Goal: Task Accomplishment & Management: Manage account settings

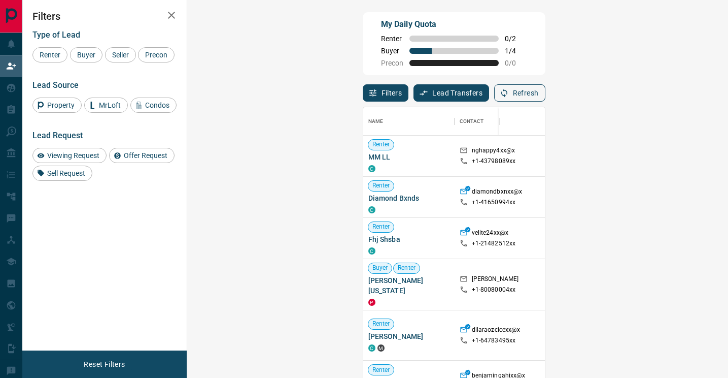
click at [546, 93] on button "Refresh" at bounding box center [519, 92] width 51 height 17
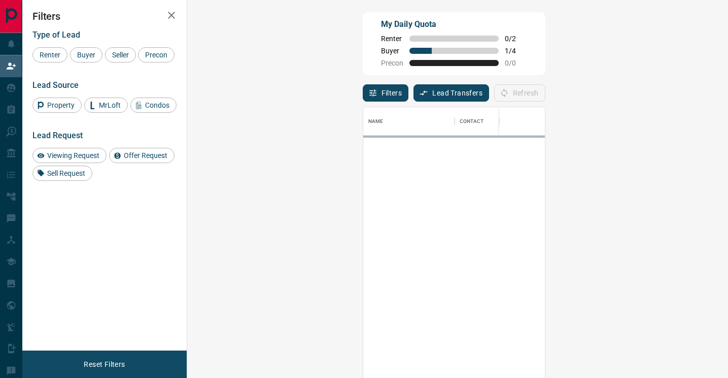
scroll to position [286, 519]
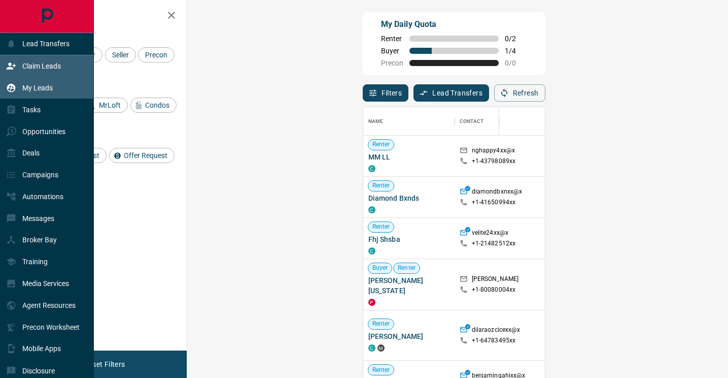
click at [35, 90] on p "My Leads" at bounding box center [37, 88] width 30 height 8
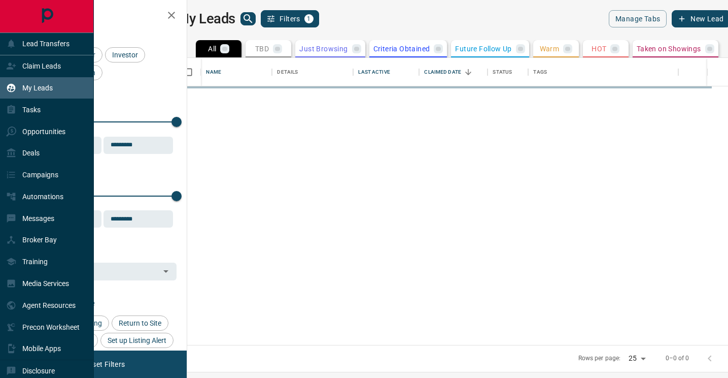
scroll to position [287, 536]
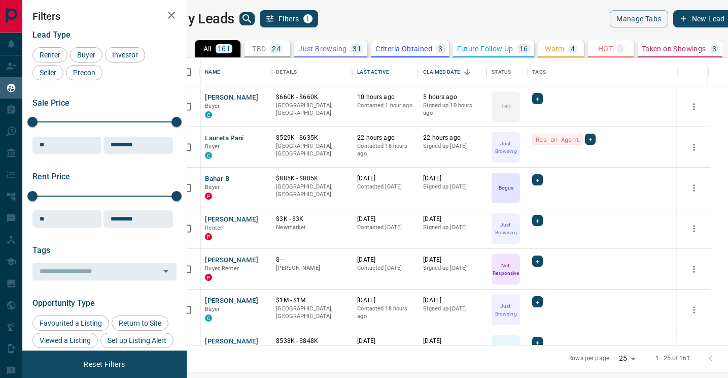
click at [251, 20] on icon "search button" at bounding box center [247, 18] width 9 height 9
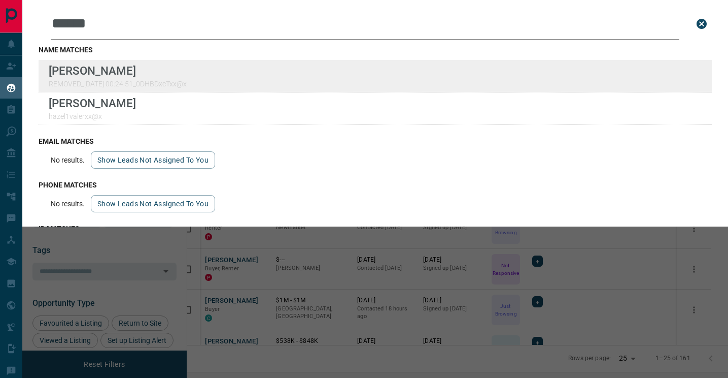
type input "******"
click at [0, 0] on div "Lead Transfers Claim Leads My Leads Tasks Opportunities Deals Campaigns Automat…" at bounding box center [364, 182] width 728 height 365
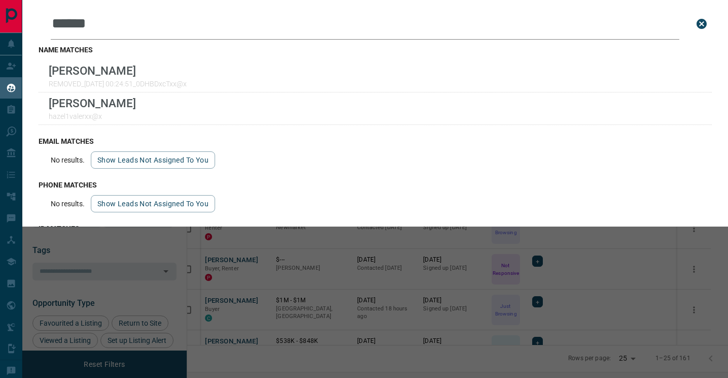
click at [263, 260] on div "Leads Search Bar ****** Search for a lead by name, email, phone, or id name mat…" at bounding box center [386, 189] width 728 height 378
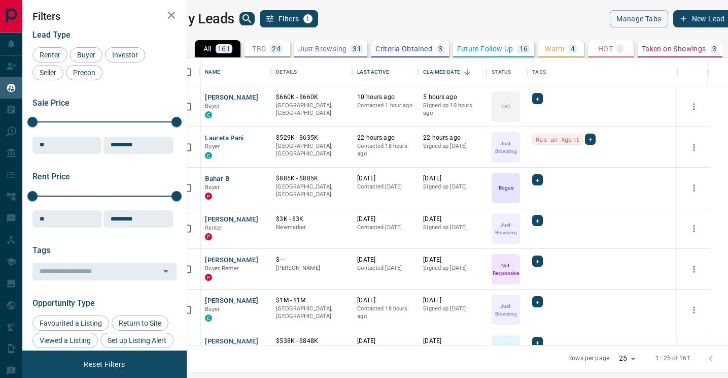
click at [557, 53] on button "Warm 4" at bounding box center [562, 48] width 46 height 17
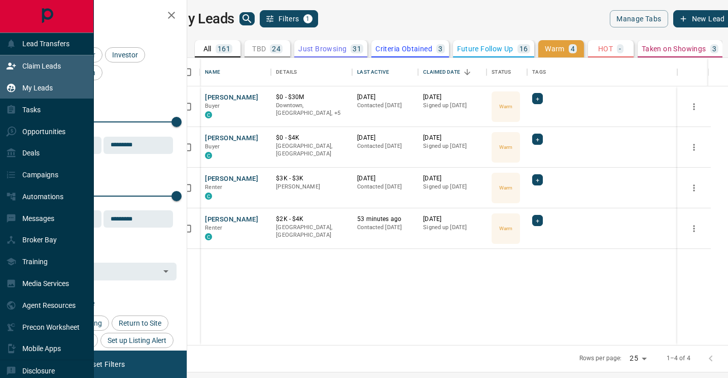
click at [26, 59] on div "Claim Leads" at bounding box center [33, 66] width 55 height 17
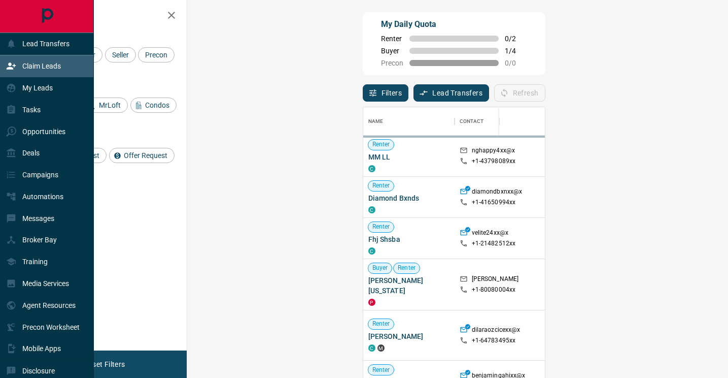
scroll to position [286, 519]
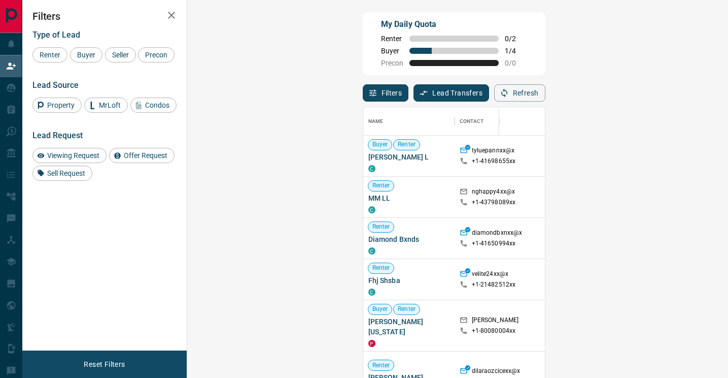
click at [546, 83] on div "Filters Lead Transfers 0 Refresh" at bounding box center [454, 88] width 183 height 26
click at [546, 85] on button "Refresh" at bounding box center [519, 92] width 51 height 17
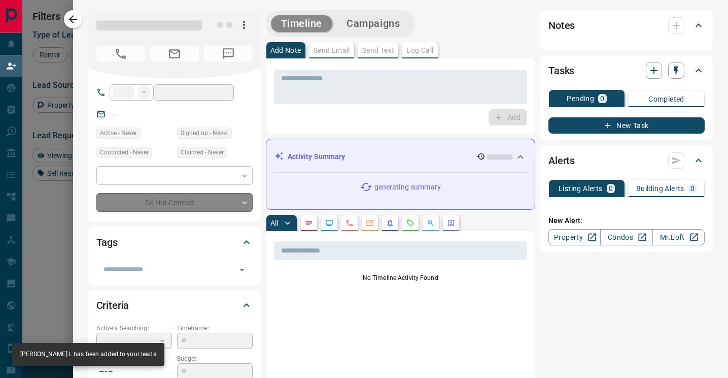
type input "**"
type input "**********"
type input "**"
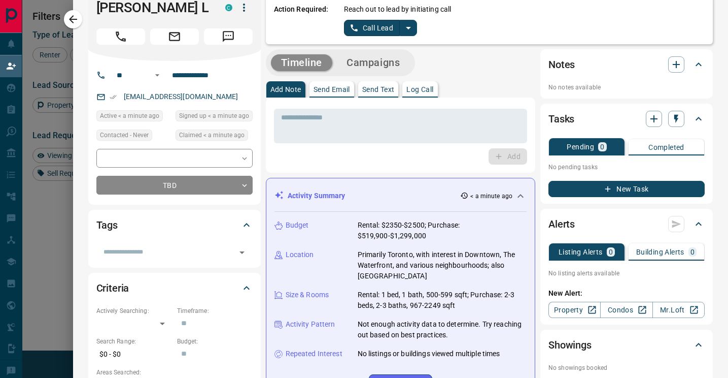
scroll to position [0, 0]
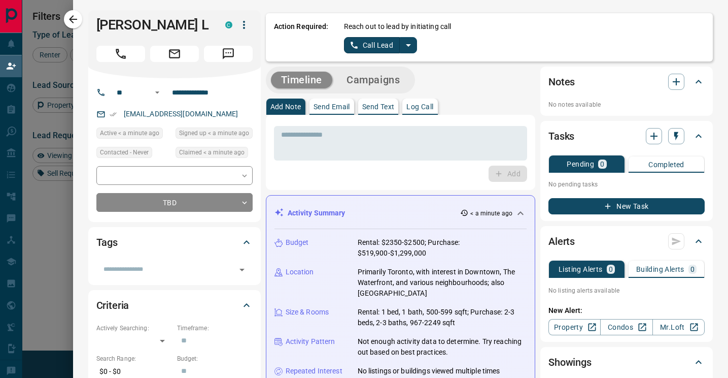
click at [410, 48] on icon "split button" at bounding box center [408, 45] width 12 height 12
click at [385, 79] on li "Log Manual Call" at bounding box center [381, 80] width 62 height 15
click at [372, 47] on button "Log Manual Call" at bounding box center [377, 45] width 67 height 16
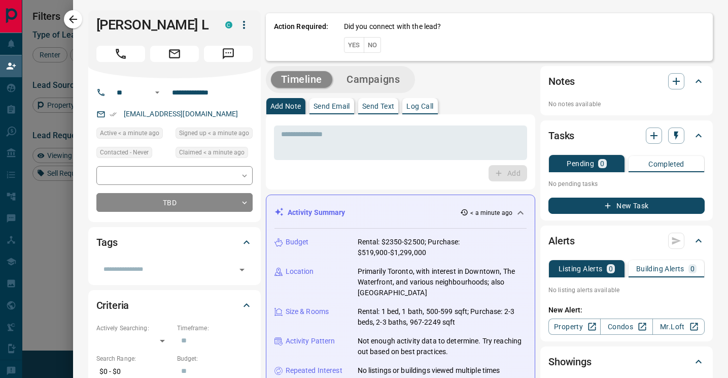
click at [351, 45] on button "Yes" at bounding box center [354, 45] width 20 height 16
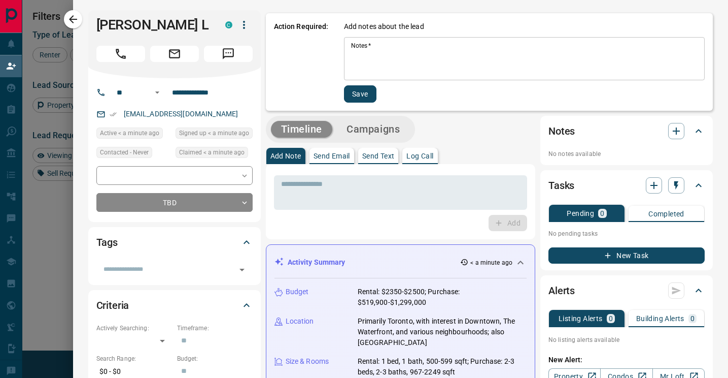
click at [381, 56] on textarea "Notes   *" at bounding box center [524, 59] width 347 height 35
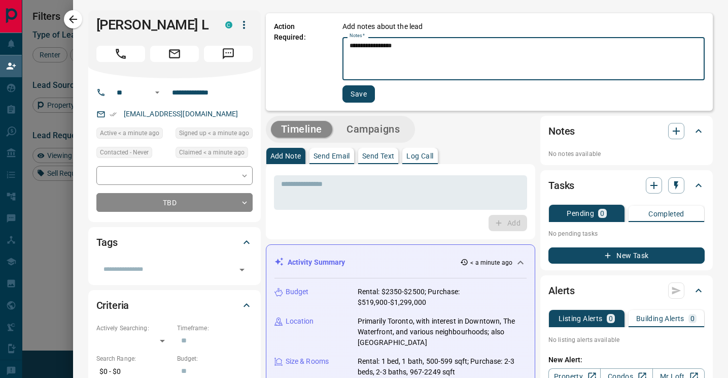
type textarea "**********"
click at [370, 93] on button "Save" at bounding box center [359, 93] width 32 height 17
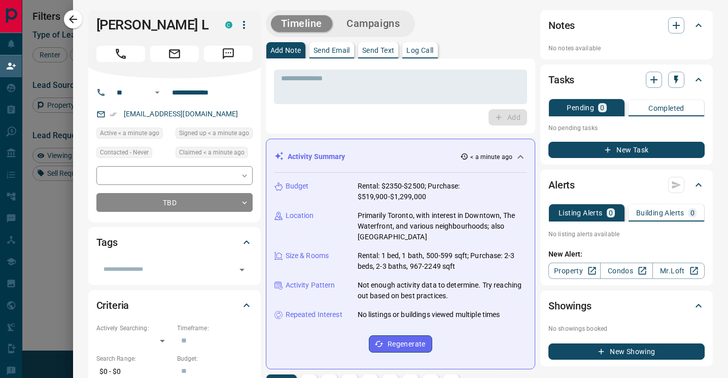
click at [71, 24] on icon "button" at bounding box center [73, 19] width 12 height 12
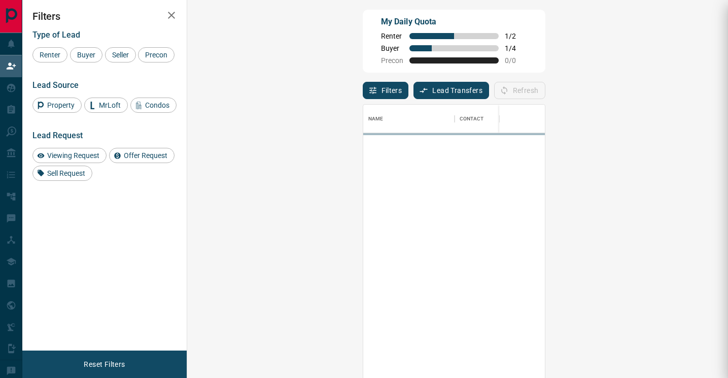
scroll to position [286, 519]
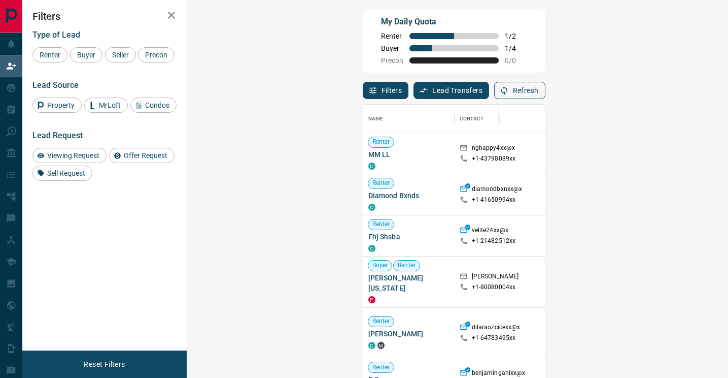
click at [546, 91] on button "Refresh" at bounding box center [519, 90] width 51 height 17
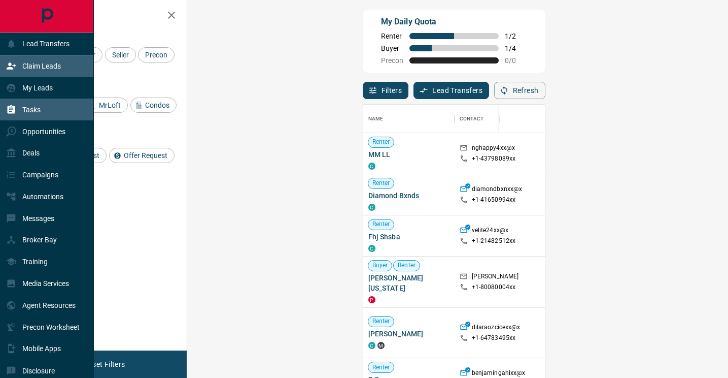
click at [50, 113] on div "Tasks" at bounding box center [47, 109] width 94 height 22
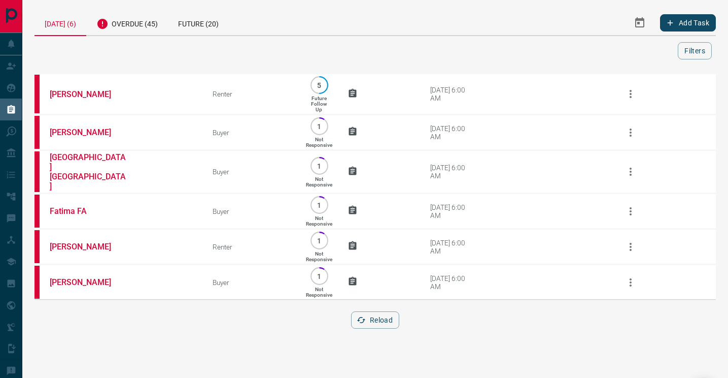
click at [65, 24] on div "[DATE] (6)" at bounding box center [61, 23] width 52 height 26
click at [127, 26] on div "Overdue (45)" at bounding box center [127, 22] width 82 height 25
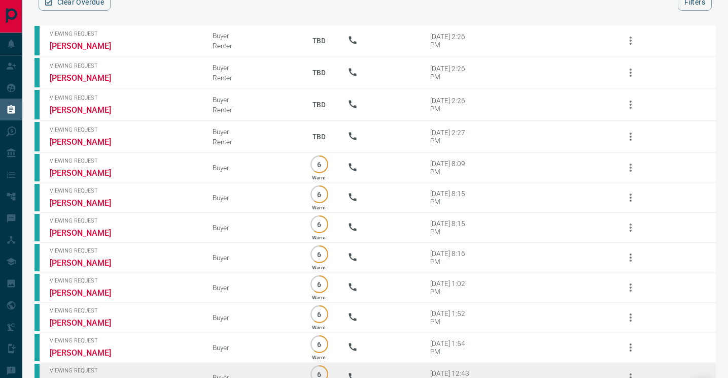
scroll to position [49, 0]
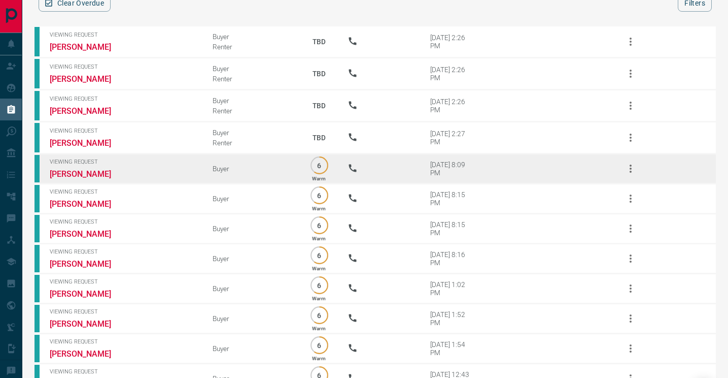
click at [80, 166] on td "Viewing Request [PERSON_NAME]" at bounding box center [116, 169] width 163 height 30
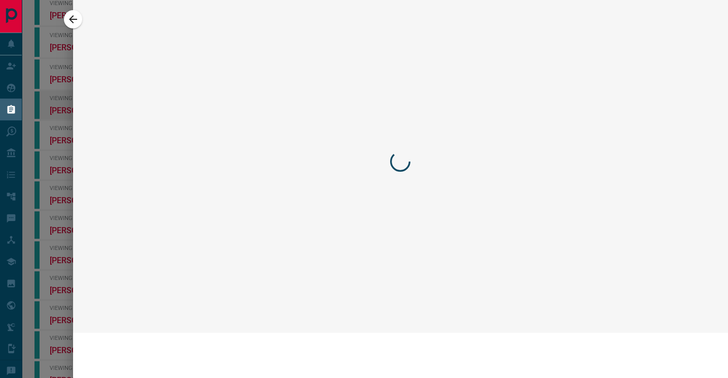
scroll to position [0, 0]
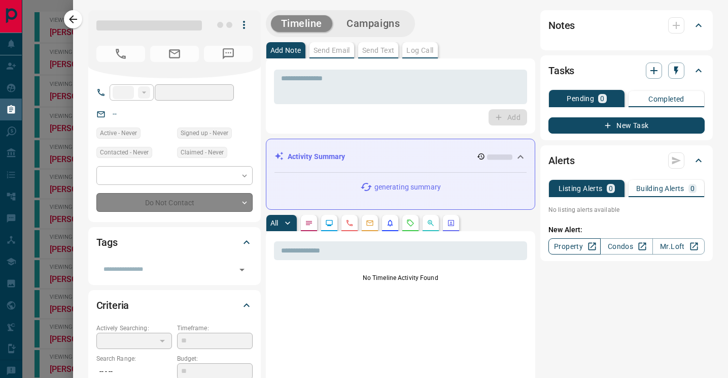
type input "**"
type input "**********"
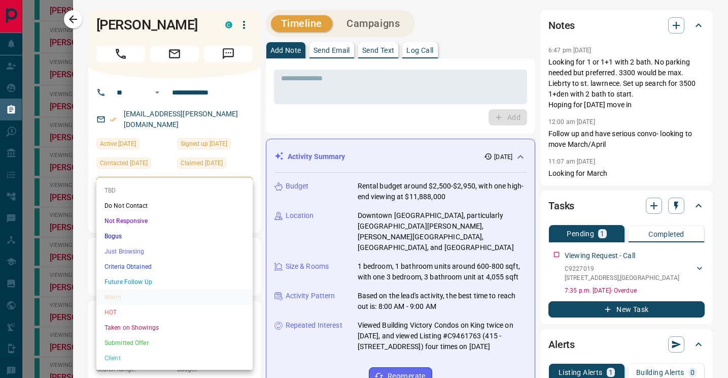
click at [151, 247] on li "Just Browsing" at bounding box center [174, 251] width 156 height 15
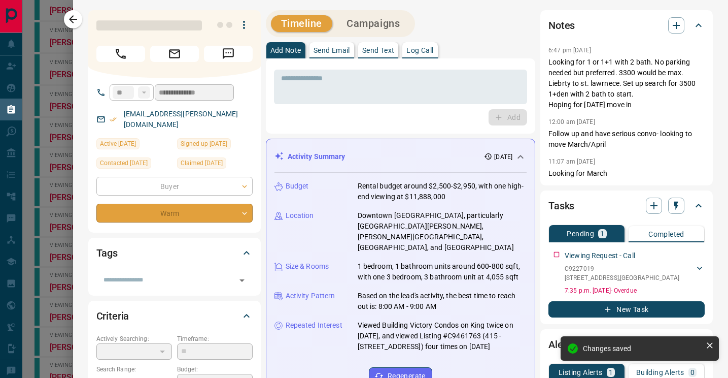
type input "*"
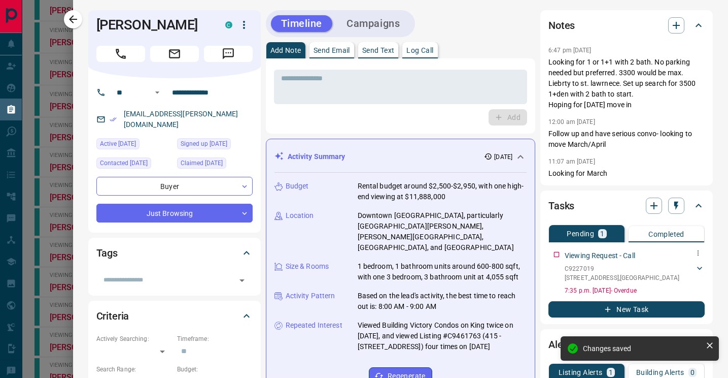
click at [693, 251] on button "button" at bounding box center [698, 252] width 13 height 13
click at [574, 264] on div at bounding box center [364, 189] width 728 height 378
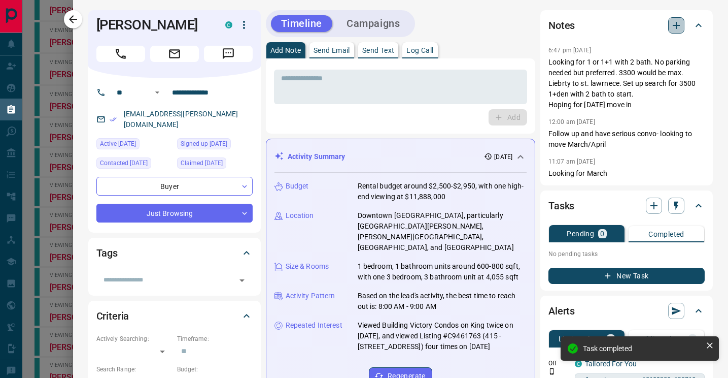
click at [679, 29] on icon "button" at bounding box center [676, 25] width 12 height 12
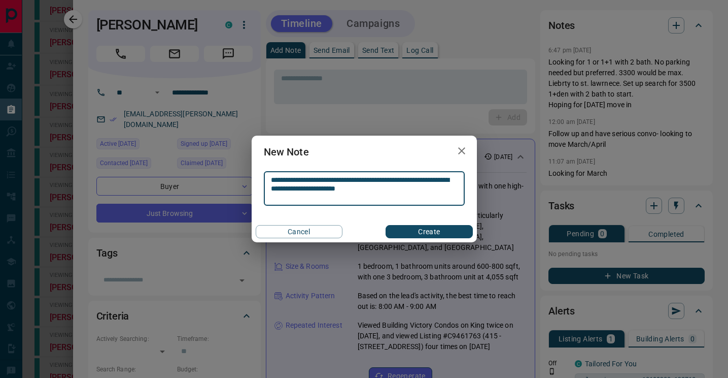
type textarea "**********"
click at [443, 233] on button "Create" at bounding box center [429, 231] width 87 height 13
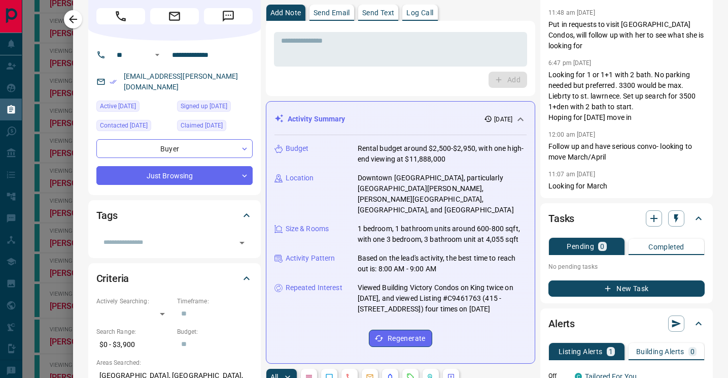
scroll to position [43, 0]
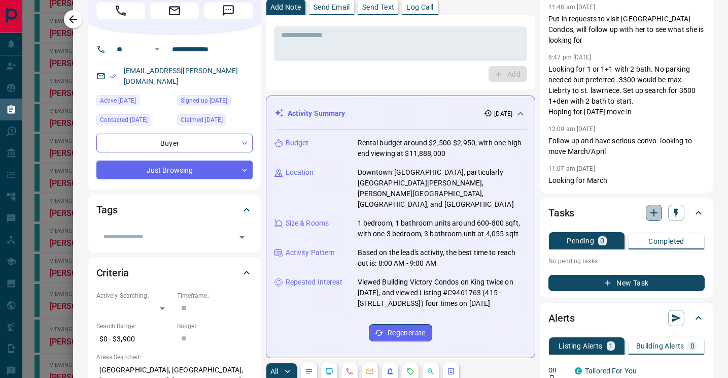
click at [653, 207] on icon "button" at bounding box center [654, 213] width 12 height 12
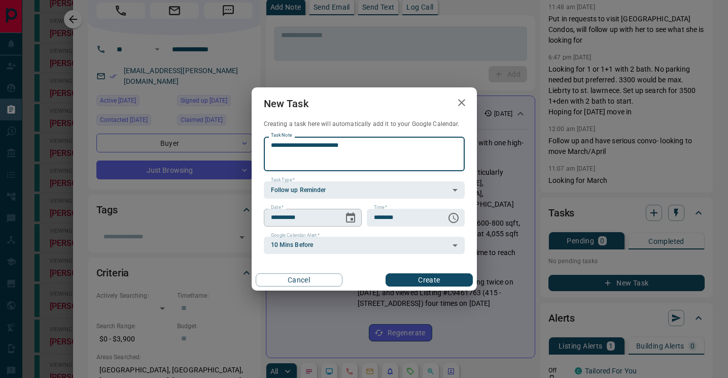
type textarea "**********"
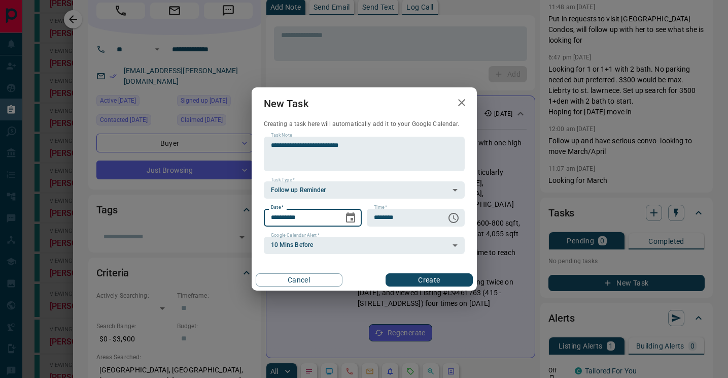
click at [334, 224] on input "**********" at bounding box center [300, 217] width 73 height 17
click at [343, 220] on button "Choose date, selected date is Oct 16, 2025" at bounding box center [351, 218] width 20 height 20
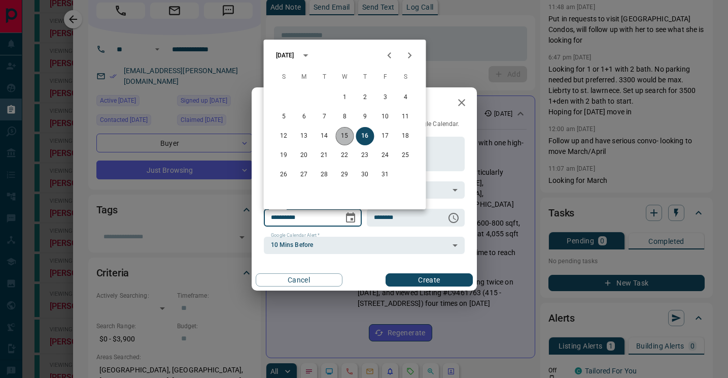
click at [346, 132] on button "15" at bounding box center [345, 136] width 18 height 18
type input "**********"
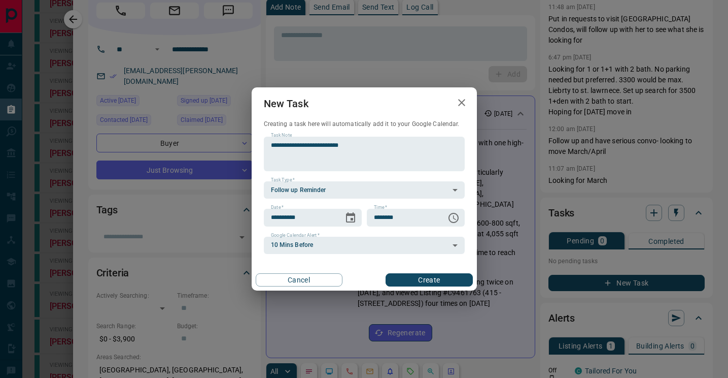
click at [370, 236] on div "**********" at bounding box center [364, 195] width 201 height 117
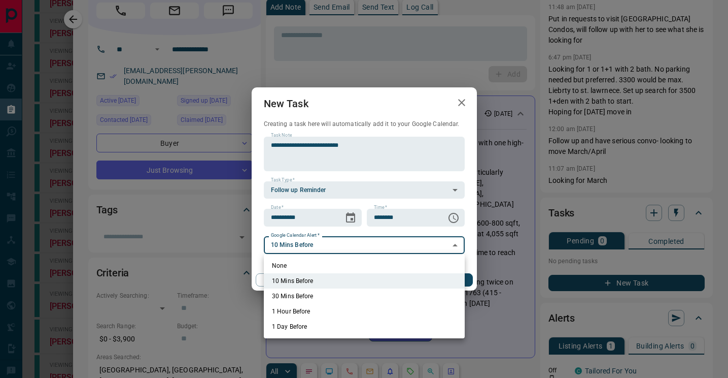
drag, startPoint x: 368, startPoint y: 248, endPoint x: 364, endPoint y: 257, distance: 10.5
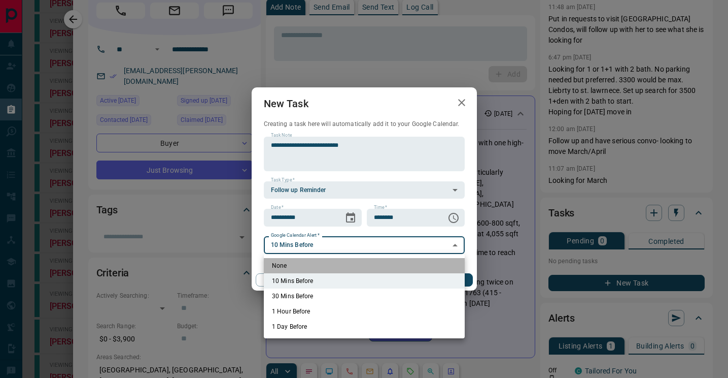
drag, startPoint x: 317, startPoint y: 266, endPoint x: 398, endPoint y: 289, distance: 84.4
click at [317, 266] on li "None" at bounding box center [364, 265] width 201 height 15
type input "*"
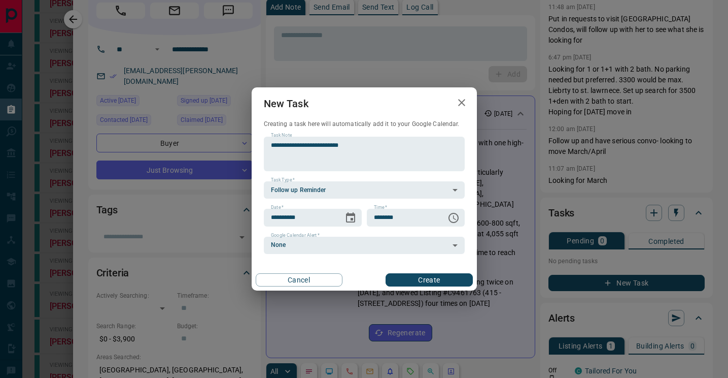
click at [435, 286] on div "Cancel Create" at bounding box center [364, 279] width 225 height 21
click at [435, 283] on button "Create" at bounding box center [429, 279] width 87 height 13
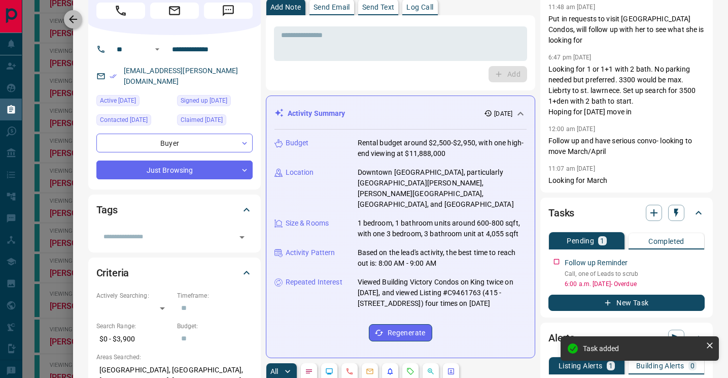
click at [79, 19] on button "button" at bounding box center [73, 19] width 18 height 18
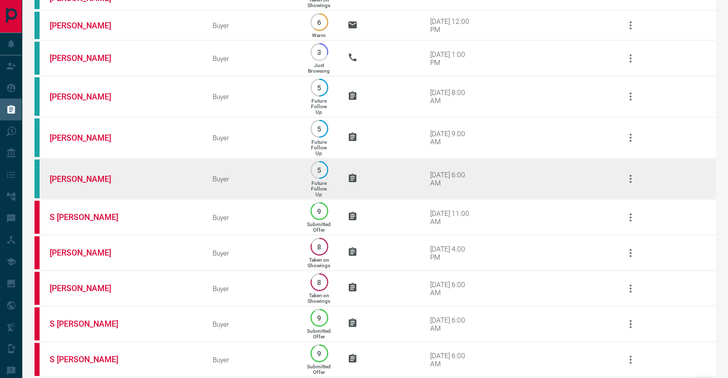
scroll to position [0, 0]
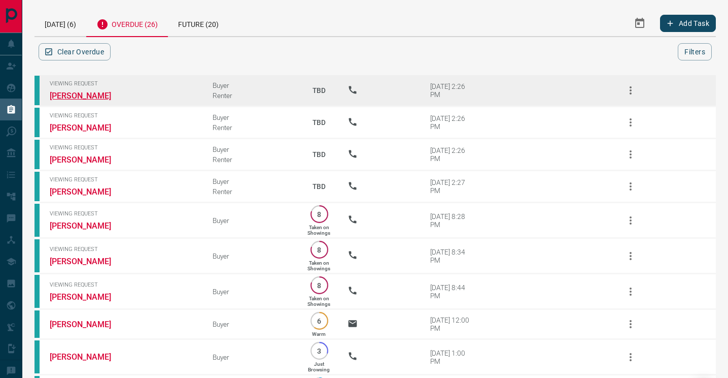
click at [91, 99] on link "[PERSON_NAME]" at bounding box center [88, 96] width 76 height 10
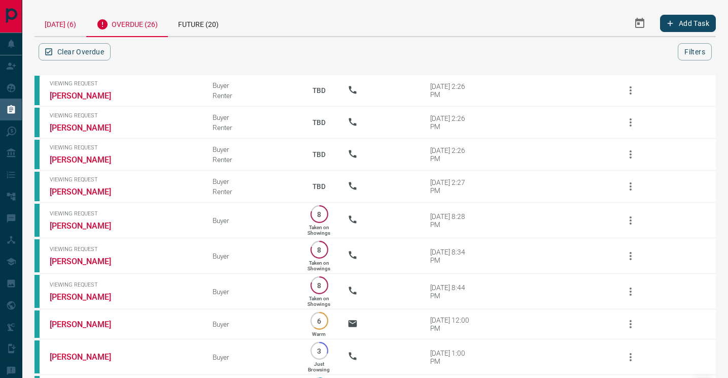
click at [66, 27] on div "[DATE] (6)" at bounding box center [61, 23] width 52 height 26
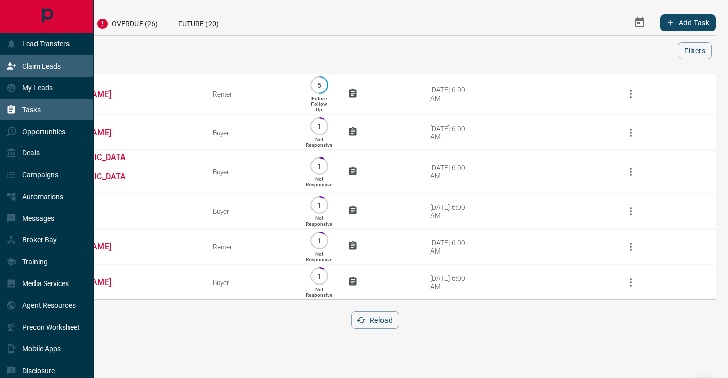
click at [55, 70] on div "Claim Leads" at bounding box center [33, 66] width 55 height 17
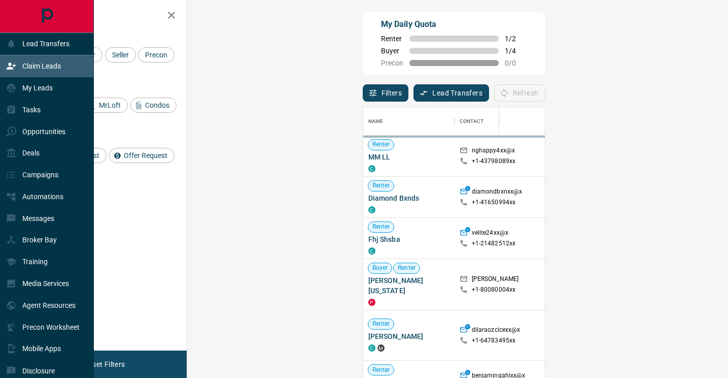
scroll to position [286, 519]
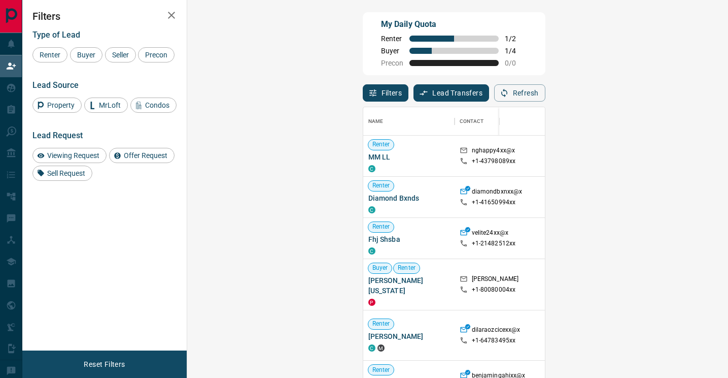
click at [546, 92] on button "Refresh" at bounding box center [519, 92] width 51 height 17
click at [546, 96] on button "Refresh" at bounding box center [519, 92] width 51 height 17
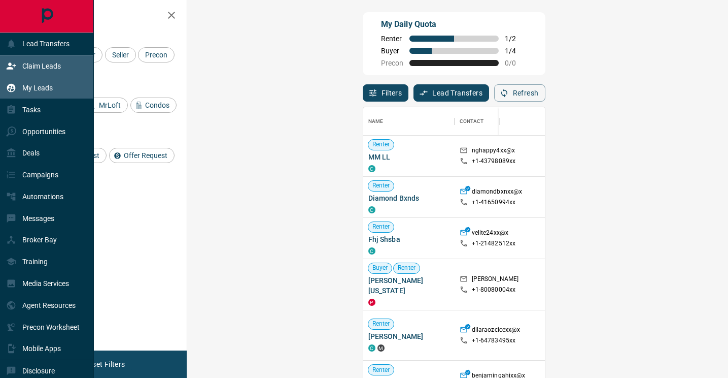
click at [43, 78] on div "My Leads" at bounding box center [47, 88] width 94 height 22
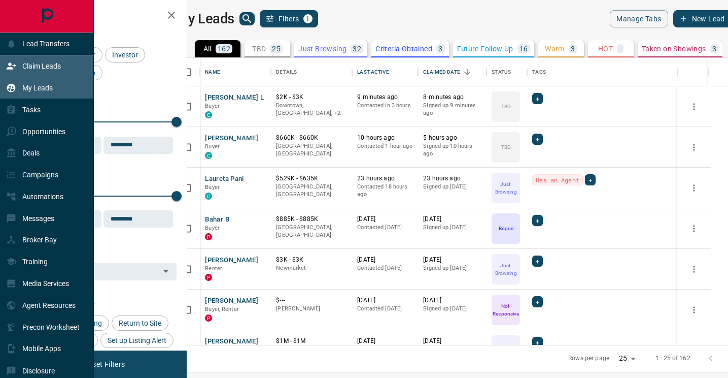
click at [21, 64] on div "Claim Leads" at bounding box center [33, 66] width 55 height 17
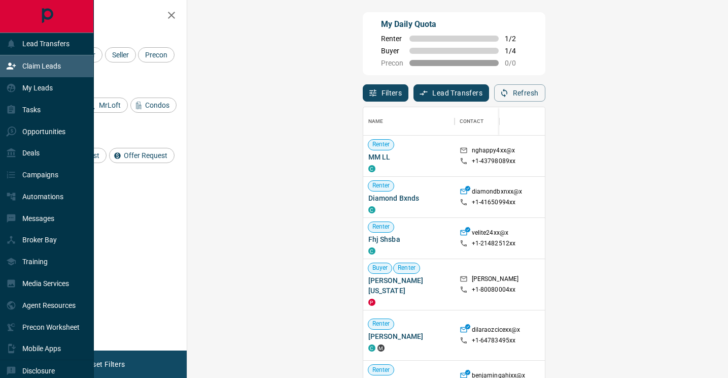
scroll to position [286, 519]
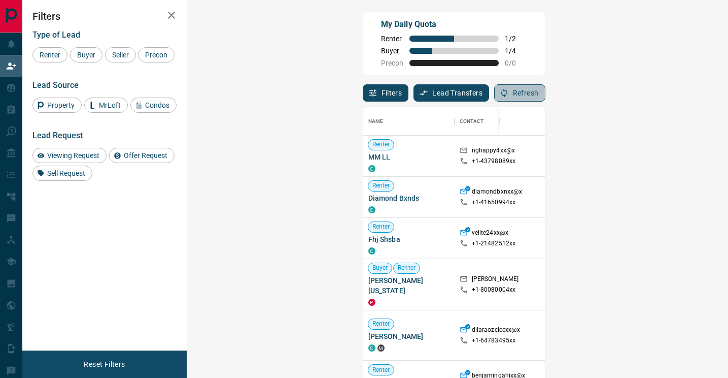
click at [546, 96] on button "Refresh" at bounding box center [519, 92] width 51 height 17
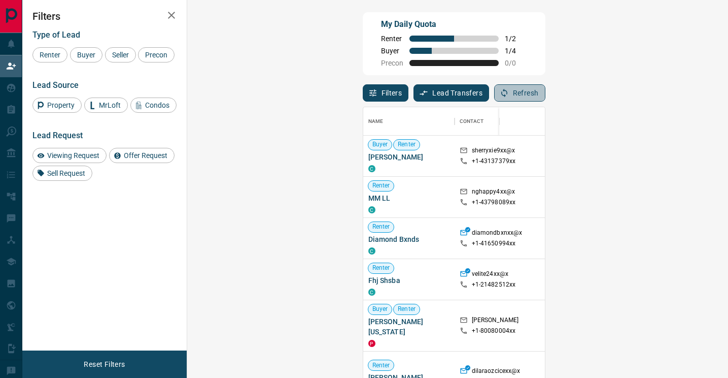
click at [546, 97] on button "Refresh" at bounding box center [519, 92] width 51 height 17
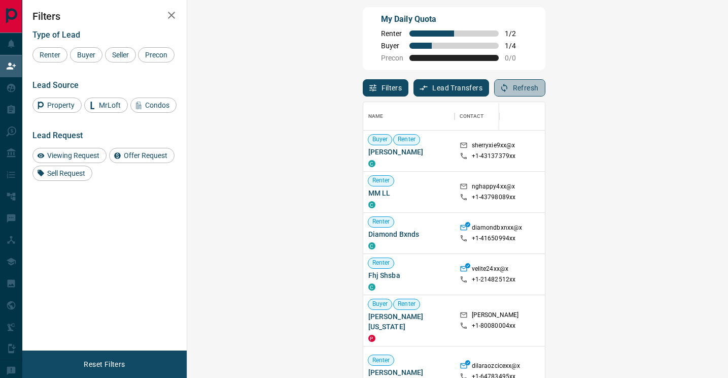
click at [546, 93] on button "Refresh" at bounding box center [519, 87] width 51 height 17
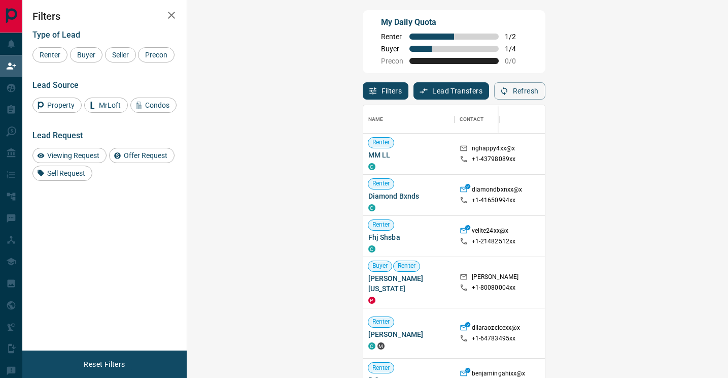
scroll to position [1, 0]
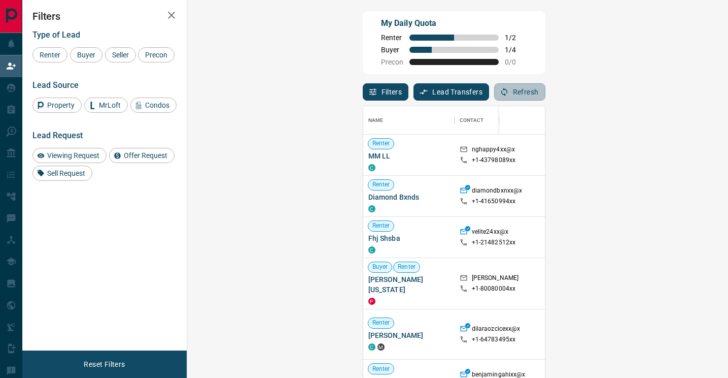
click at [546, 93] on button "Refresh" at bounding box center [519, 91] width 51 height 17
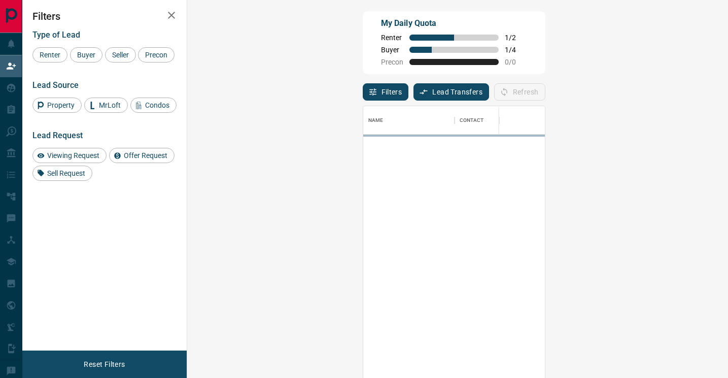
scroll to position [286, 519]
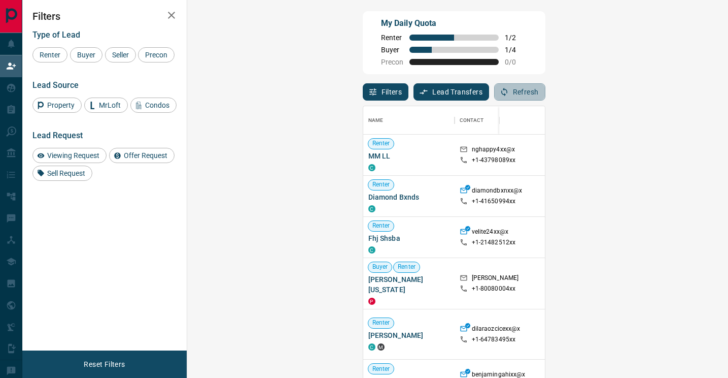
click at [546, 93] on button "Refresh" at bounding box center [519, 91] width 51 height 17
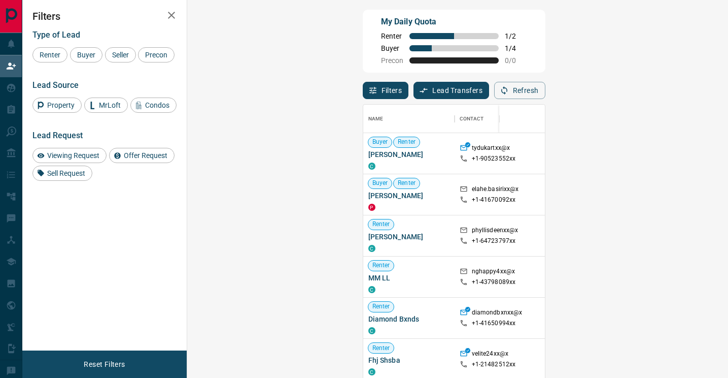
click at [546, 99] on div "Name Contact Search Search Range Location Requests AI Status Recent Opportuniti…" at bounding box center [454, 245] width 183 height 292
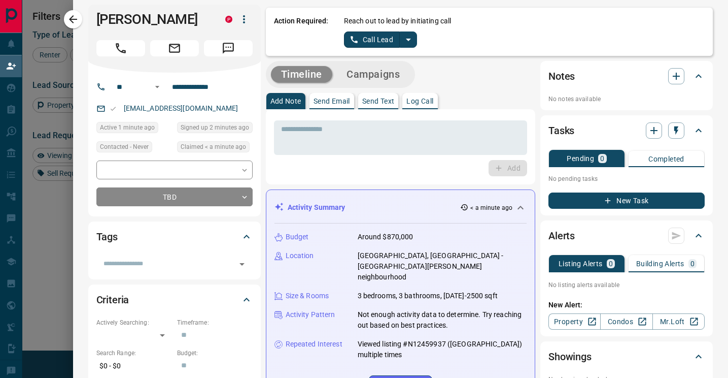
scroll to position [4, 0]
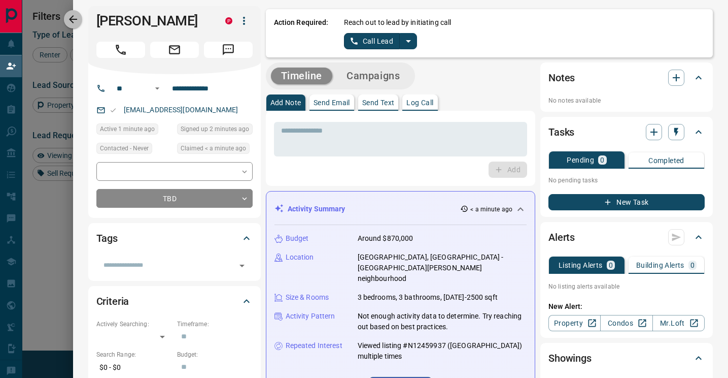
click at [68, 21] on icon "button" at bounding box center [73, 19] width 12 height 12
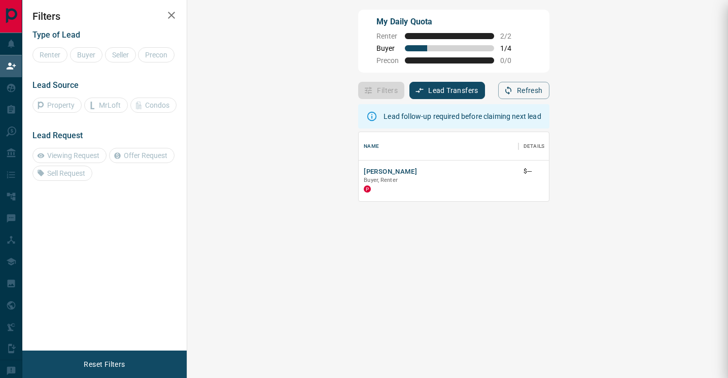
scroll to position [69, 519]
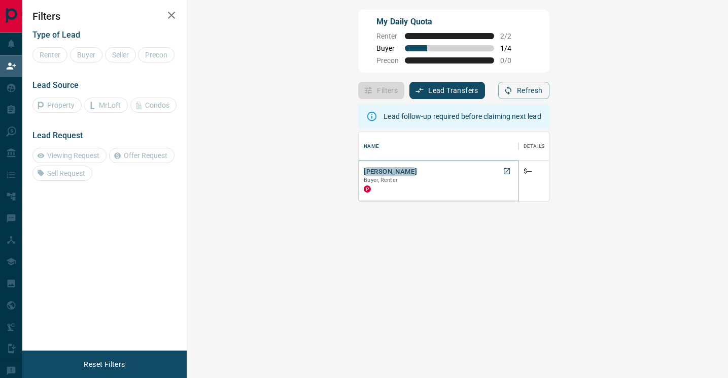
click at [364, 172] on button "[PERSON_NAME]" at bounding box center [390, 172] width 53 height 10
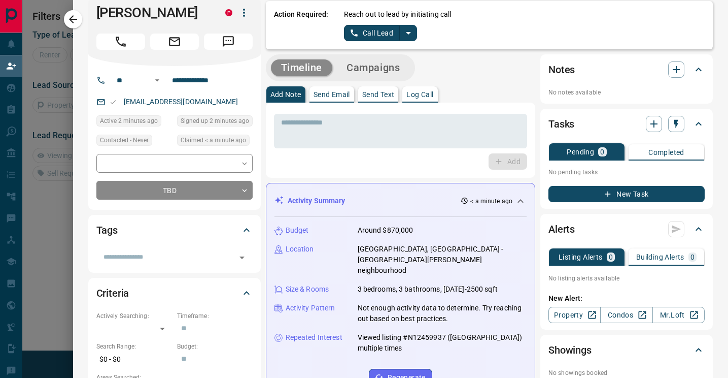
scroll to position [0, 0]
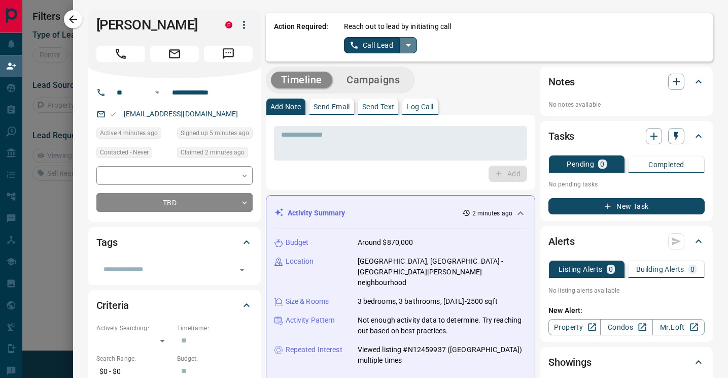
click at [404, 45] on icon "split button" at bounding box center [408, 45] width 12 height 12
click at [385, 74] on li "Log Manual Call" at bounding box center [381, 80] width 62 height 15
click at [359, 53] on div "Action Required: Reach out to lead by initiating call Log Manual Call" at bounding box center [490, 37] width 448 height 48
click at [364, 44] on button "Log Manual Call" at bounding box center [377, 45] width 67 height 16
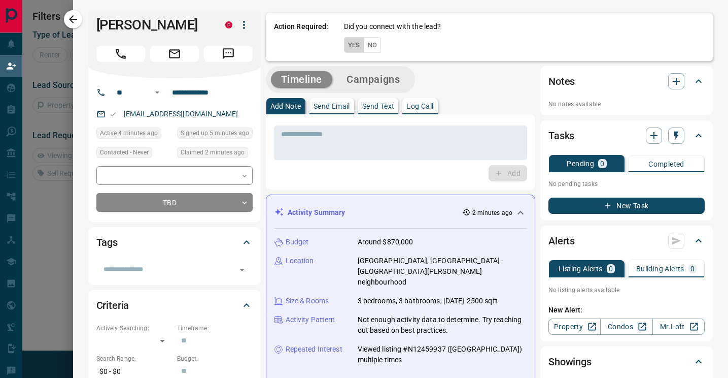
click at [351, 47] on button "Yes" at bounding box center [354, 45] width 20 height 16
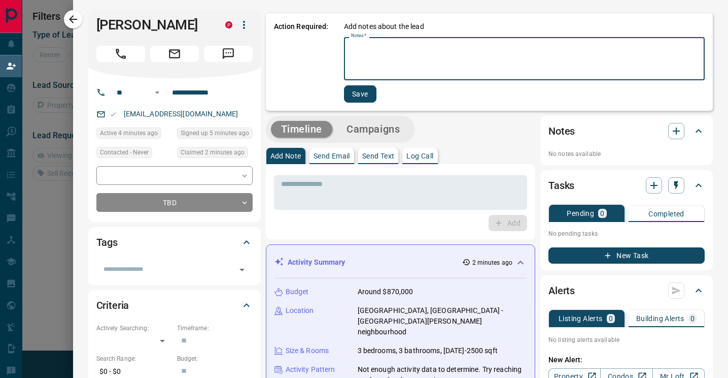
click at [360, 56] on textarea "Notes   *" at bounding box center [524, 59] width 347 height 35
type textarea "**********"
click at [362, 91] on button "Save" at bounding box center [359, 93] width 32 height 17
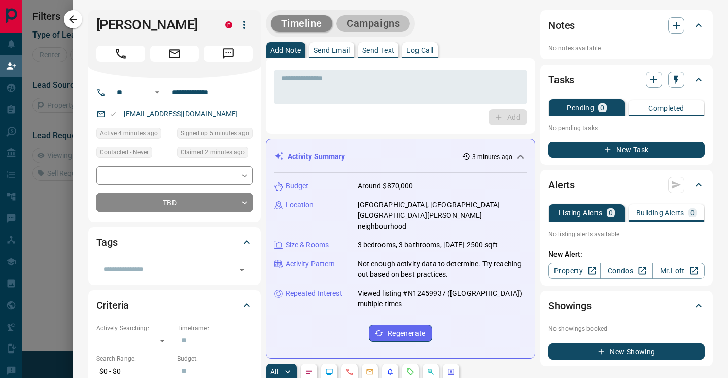
click at [382, 29] on button "Campaigns" at bounding box center [374, 23] width 74 height 17
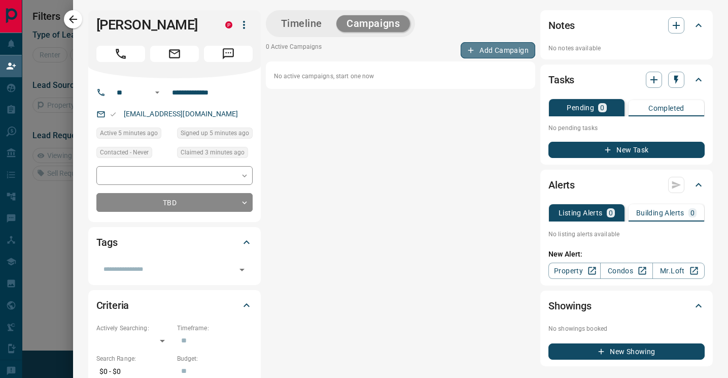
click at [502, 53] on button "Add Campaign" at bounding box center [498, 50] width 75 height 16
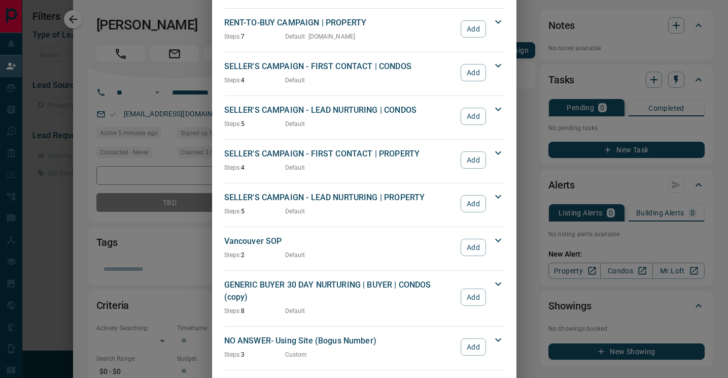
scroll to position [1022, 0]
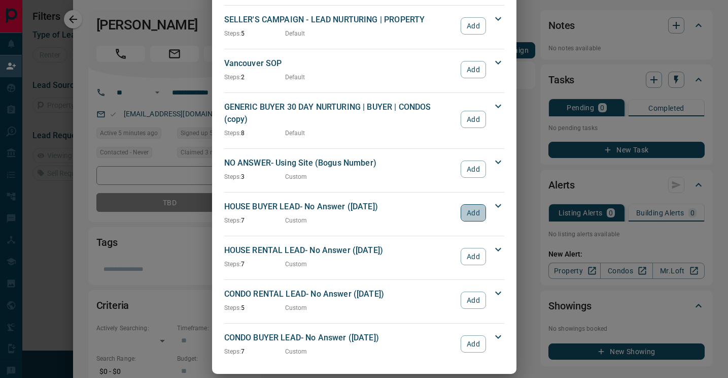
click at [481, 204] on button "Add" at bounding box center [473, 212] width 25 height 17
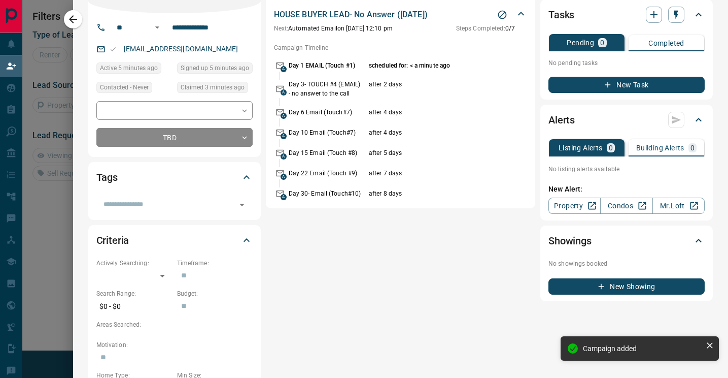
scroll to position [0, 0]
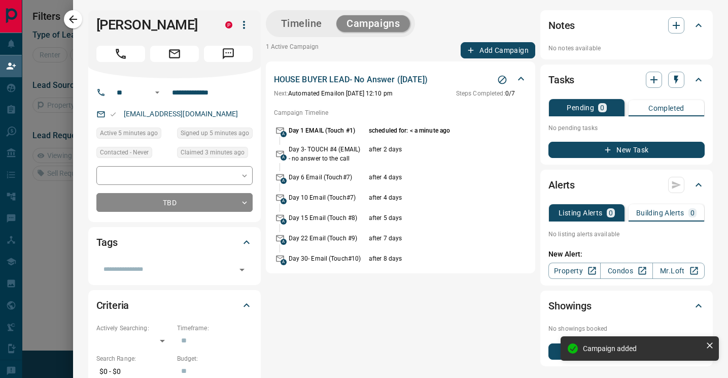
drag, startPoint x: 306, startPoint y: 9, endPoint x: 300, endPoint y: 17, distance: 9.6
drag, startPoint x: 300, startPoint y: 17, endPoint x: 304, endPoint y: 23, distance: 6.6
click at [300, 17] on button "Timeline" at bounding box center [302, 23] width 62 height 17
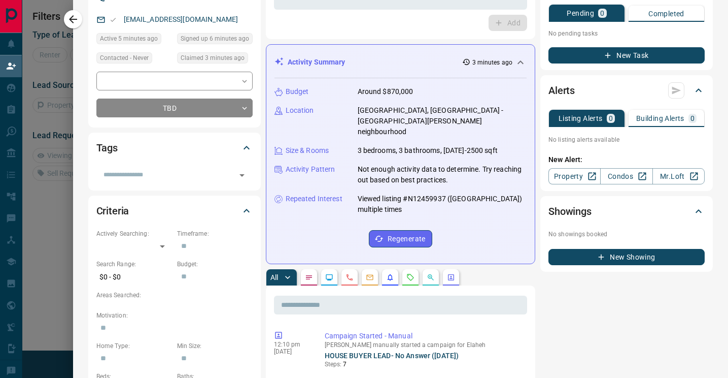
scroll to position [98, 0]
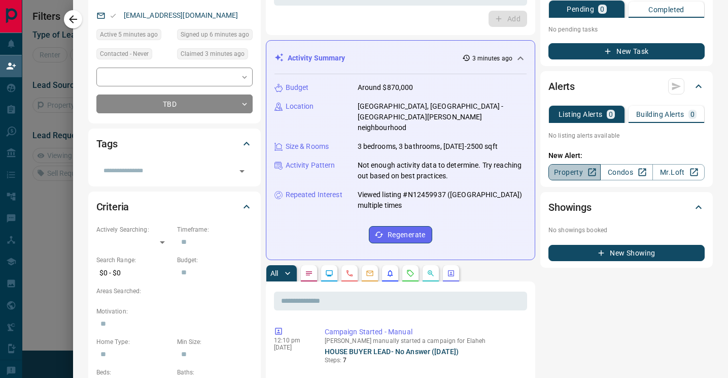
click at [592, 175] on icon at bounding box center [592, 172] width 10 height 10
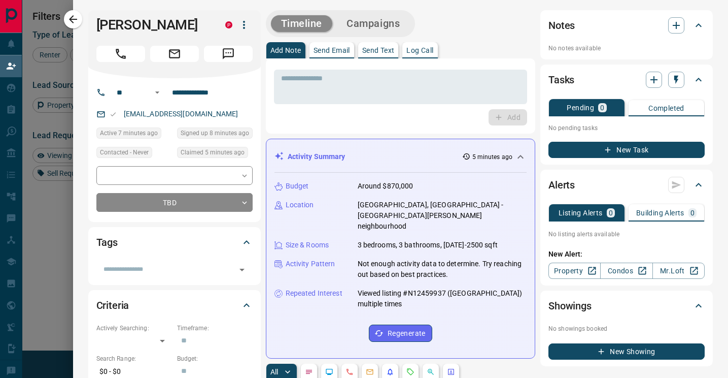
scroll to position [286, 519]
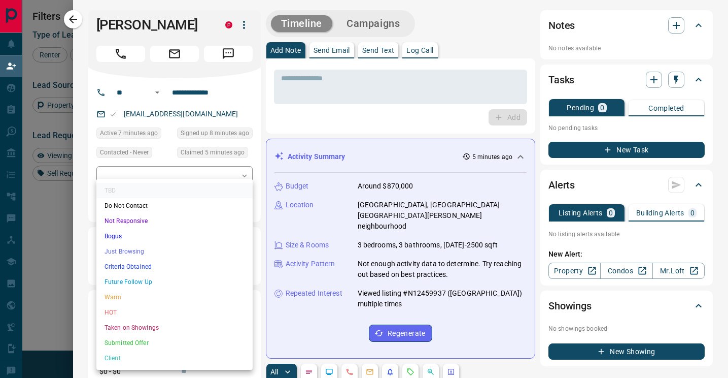
drag, startPoint x: 191, startPoint y: 206, endPoint x: 187, endPoint y: 208, distance: 5.2
click at [191, 206] on body "Lead Transfers Claim Leads My Leads Tasks Opportunities Deals Campaigns Automat…" at bounding box center [364, 157] width 728 height 322
drag, startPoint x: 168, startPoint y: 251, endPoint x: 183, endPoint y: 251, distance: 15.2
click at [168, 251] on li "Just Browsing" at bounding box center [174, 251] width 156 height 15
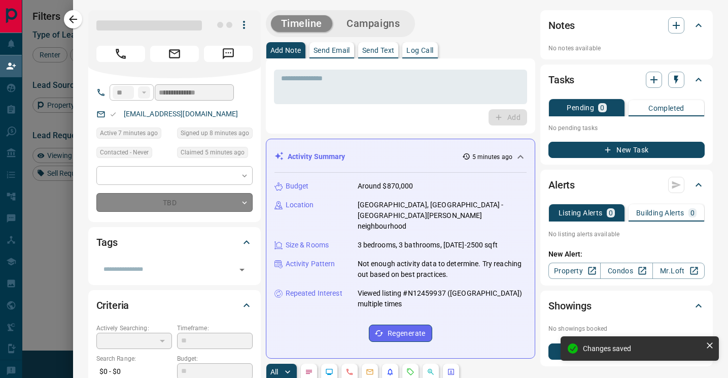
type input "*"
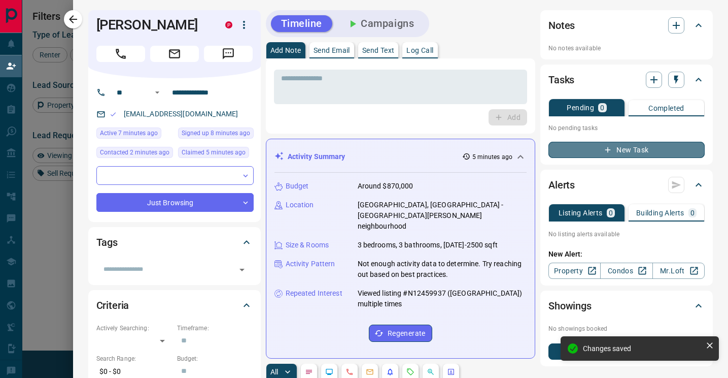
click at [621, 153] on button "New Task" at bounding box center [627, 150] width 156 height 16
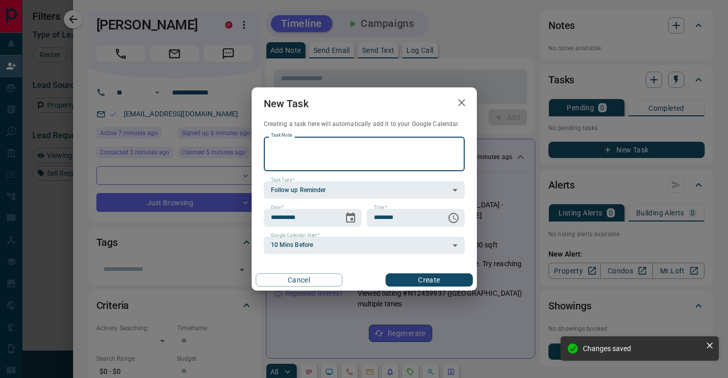
click at [418, 157] on textarea "Task Note" at bounding box center [364, 154] width 187 height 26
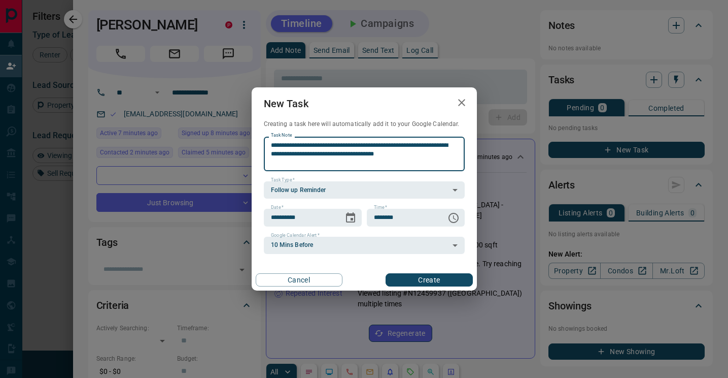
scroll to position [0, 0]
type textarea "**********"
click at [395, 217] on body "Lead Transfers Claim Leads My Leads Tasks Opportunities Deals Campaigns Automat…" at bounding box center [364, 161] width 728 height 322
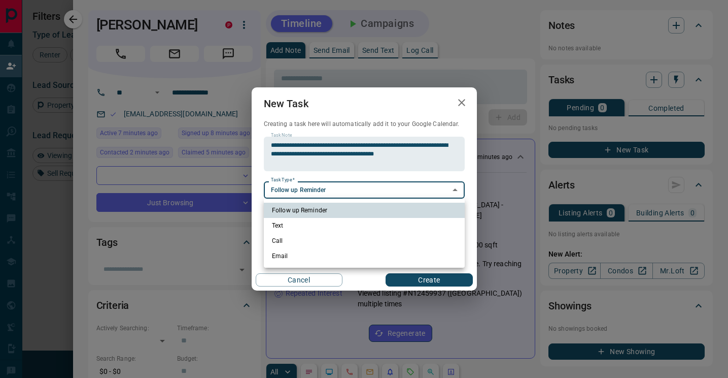
click at [334, 178] on div at bounding box center [364, 189] width 728 height 378
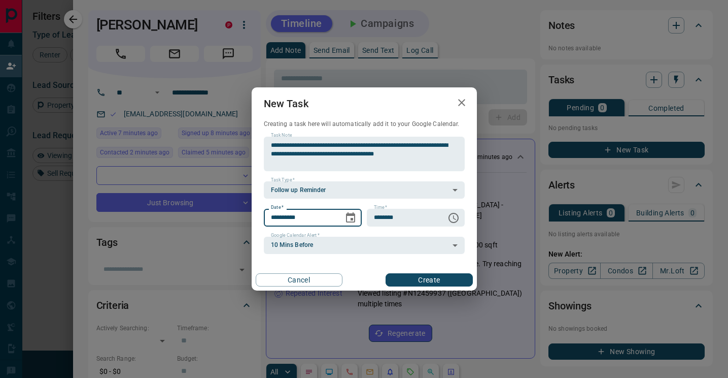
click at [329, 215] on input "**********" at bounding box center [300, 217] width 73 height 17
click at [343, 216] on button "Choose date, selected date is Oct 16, 2025" at bounding box center [351, 218] width 20 height 20
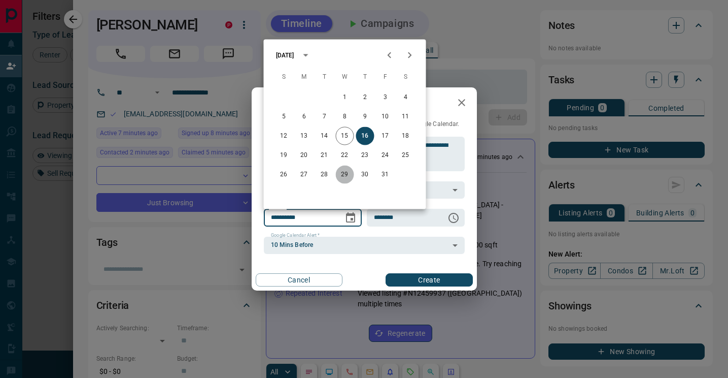
drag, startPoint x: 343, startPoint y: 170, endPoint x: 348, endPoint y: 173, distance: 5.9
click at [344, 170] on button "29" at bounding box center [345, 174] width 18 height 18
type input "**********"
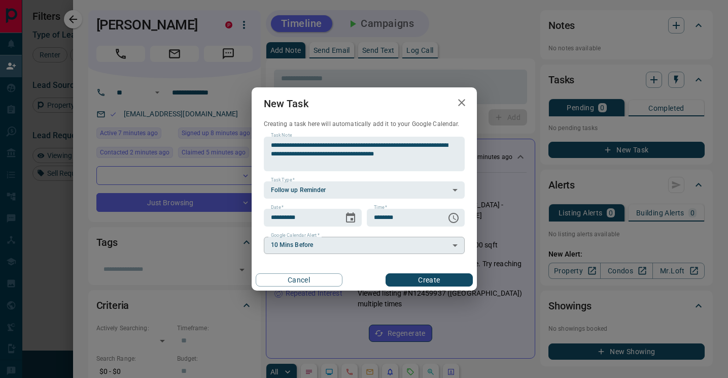
drag, startPoint x: 379, startPoint y: 257, endPoint x: 366, endPoint y: 251, distance: 13.9
click at [376, 256] on div "**********" at bounding box center [364, 188] width 225 height 203
click at [355, 244] on body "Lead Transfers Claim Leads My Leads Tasks Opportunities Deals Campaigns Automat…" at bounding box center [364, 145] width 728 height 322
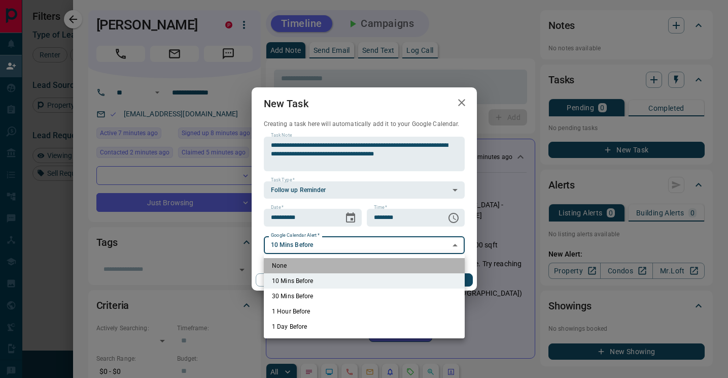
click at [323, 265] on li "None" at bounding box center [364, 265] width 201 height 15
type input "*"
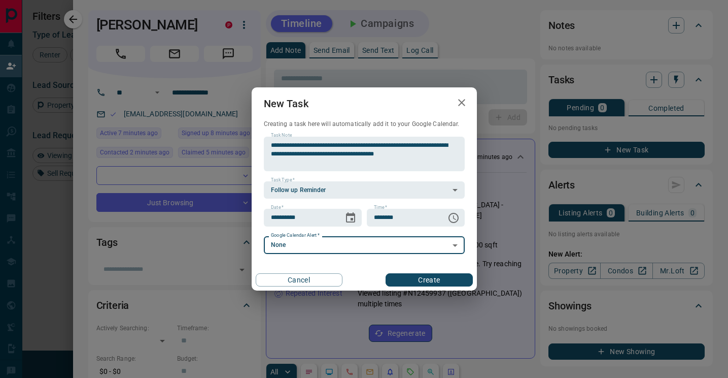
click at [421, 281] on button "Create" at bounding box center [429, 279] width 87 height 13
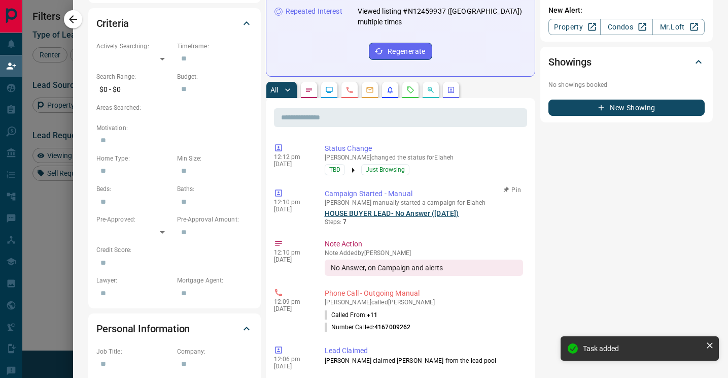
scroll to position [315, 0]
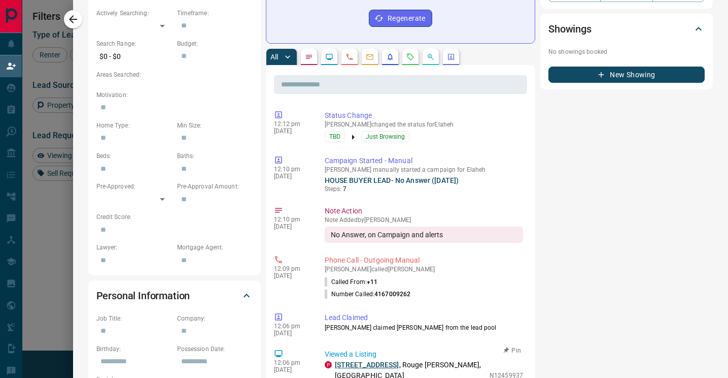
click at [373, 360] on link "[STREET_ADDRESS]" at bounding box center [367, 364] width 64 height 8
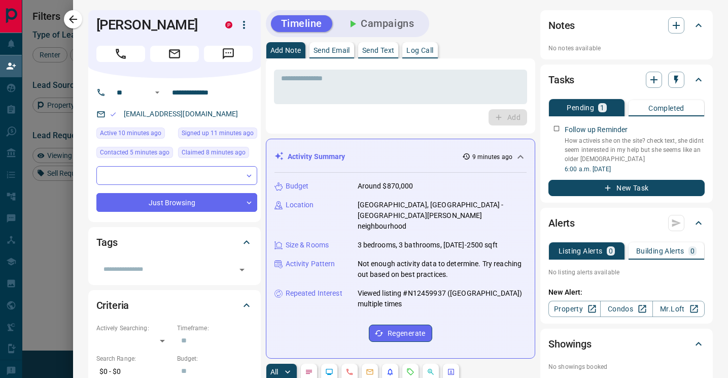
click at [80, 20] on button "button" at bounding box center [73, 19] width 18 height 18
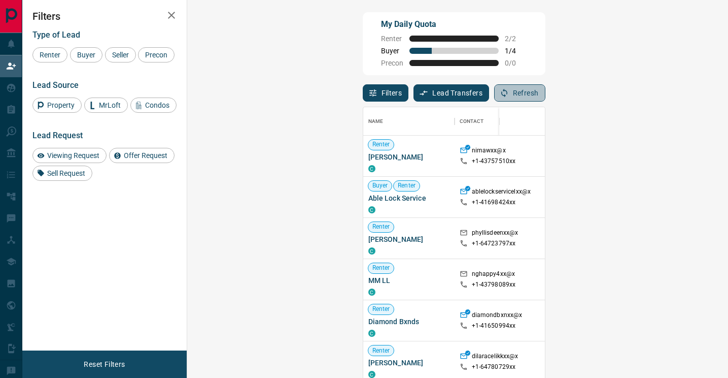
click at [546, 90] on button "Refresh" at bounding box center [519, 92] width 51 height 17
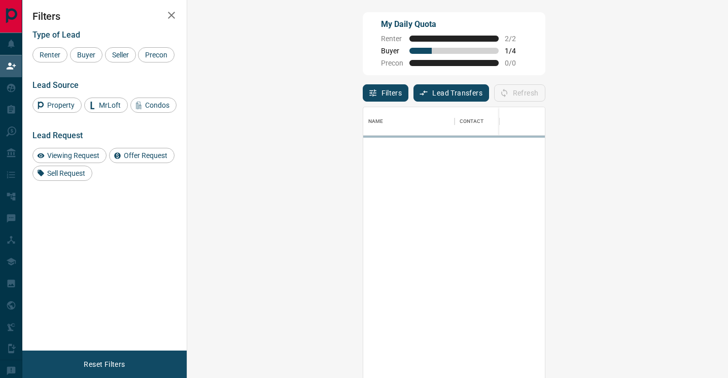
scroll to position [286, 519]
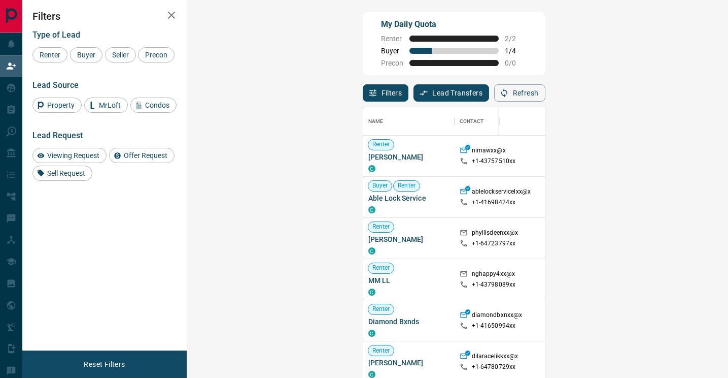
click at [546, 90] on button "Refresh" at bounding box center [519, 92] width 51 height 17
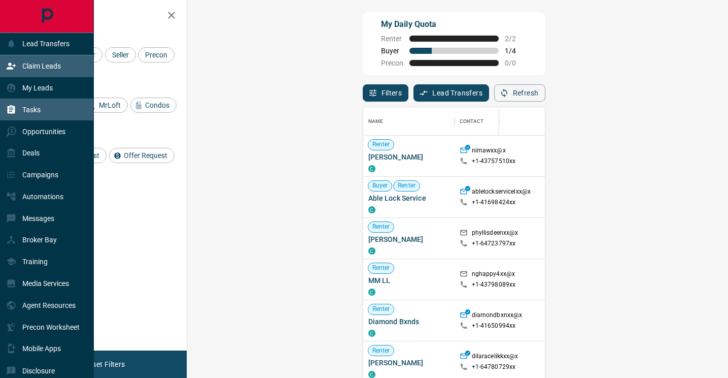
click at [55, 108] on div "Tasks" at bounding box center [47, 109] width 94 height 22
